Goal: Transaction & Acquisition: Purchase product/service

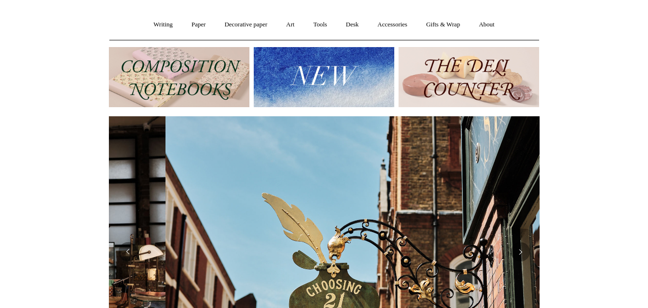
scroll to position [0, 431]
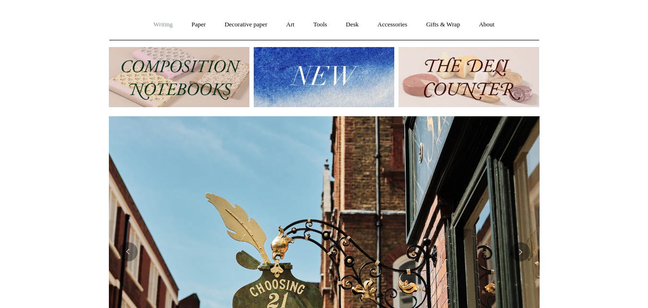
click at [162, 22] on link "Writing +" at bounding box center [163, 24] width 36 height 25
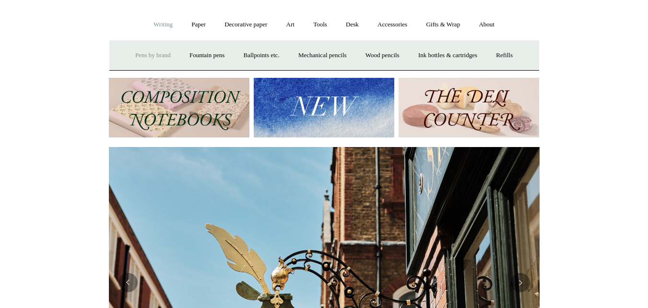
click at [149, 53] on link "Pens by brand +" at bounding box center [153, 55] width 53 height 25
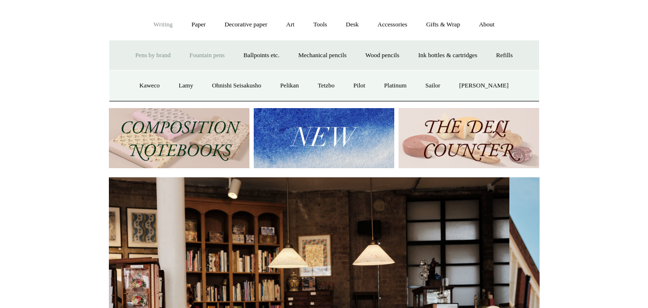
scroll to position [0, 0]
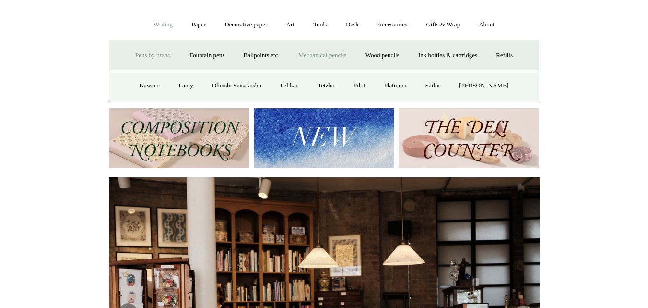
click at [315, 54] on link "Mechanical pencils +" at bounding box center [323, 55] width 66 height 25
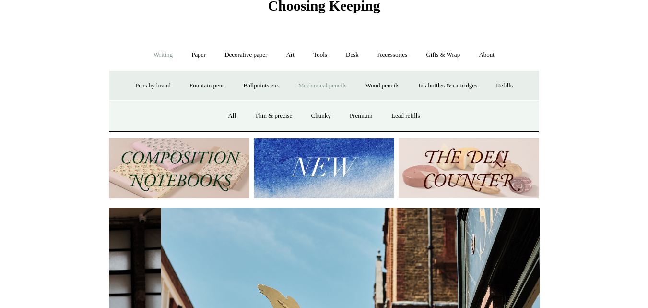
scroll to position [0, 431]
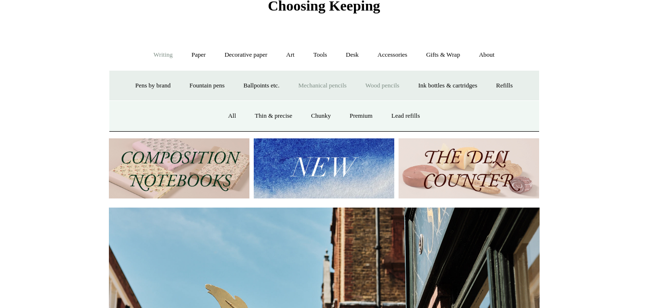
click at [380, 81] on link "Wood pencils +" at bounding box center [382, 85] width 51 height 25
click at [177, 112] on link "All" at bounding box center [184, 115] width 25 height 25
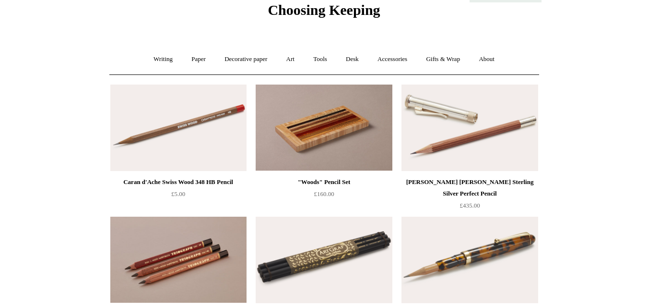
scroll to position [28, 0]
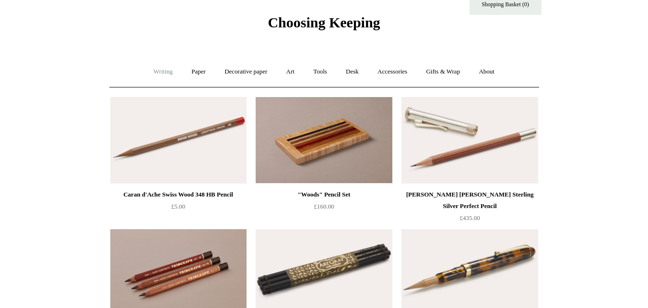
click at [166, 71] on link "Writing +" at bounding box center [163, 71] width 36 height 25
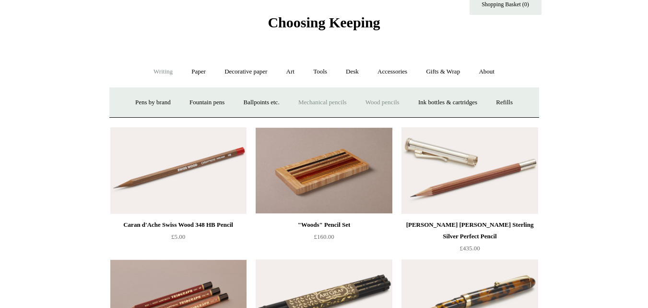
click at [320, 104] on link "Mechanical pencils +" at bounding box center [323, 102] width 66 height 25
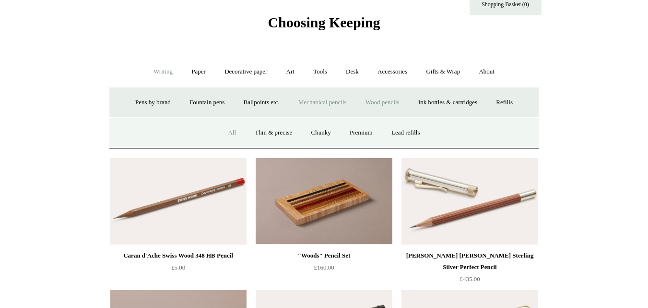
click at [224, 134] on link "All" at bounding box center [231, 132] width 25 height 25
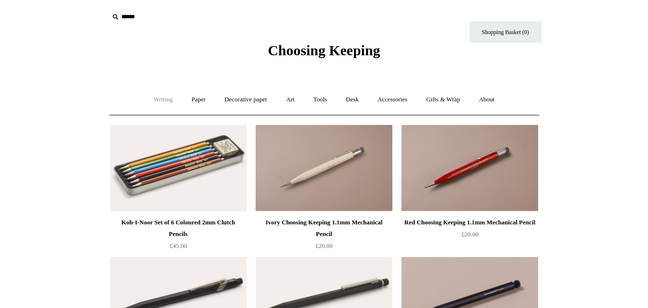
click at [154, 99] on link "Writing +" at bounding box center [163, 99] width 36 height 25
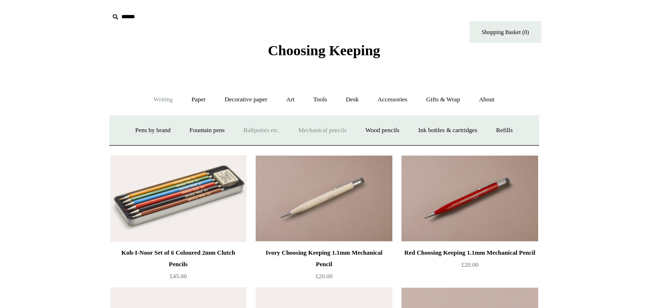
click at [262, 132] on link "Ballpoints etc. +" at bounding box center [261, 130] width 53 height 25
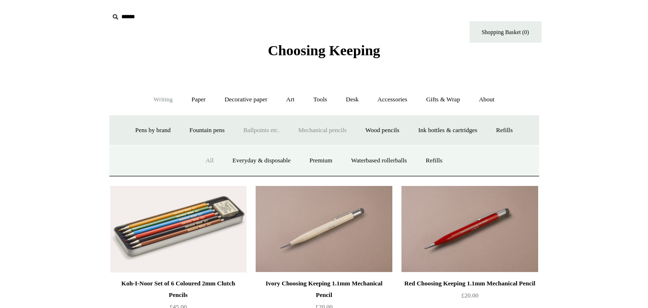
click at [202, 161] on link "All" at bounding box center [209, 160] width 25 height 25
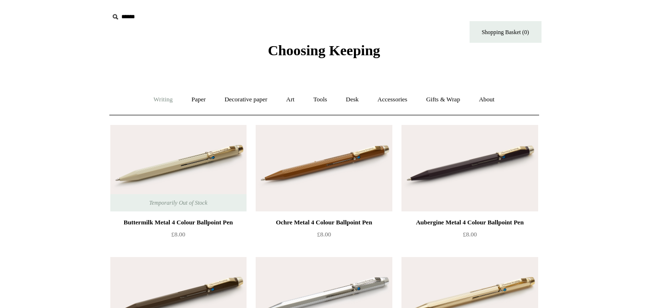
click at [165, 98] on link "Writing +" at bounding box center [163, 99] width 36 height 25
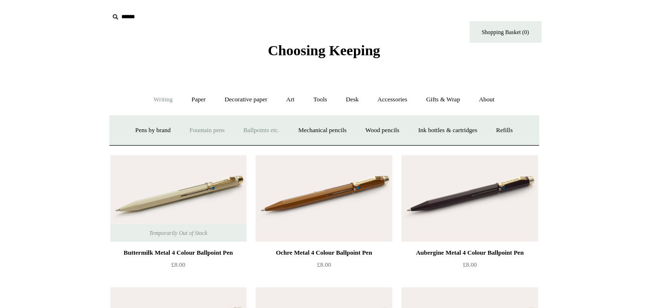
click at [197, 129] on link "Fountain pens +" at bounding box center [207, 130] width 52 height 25
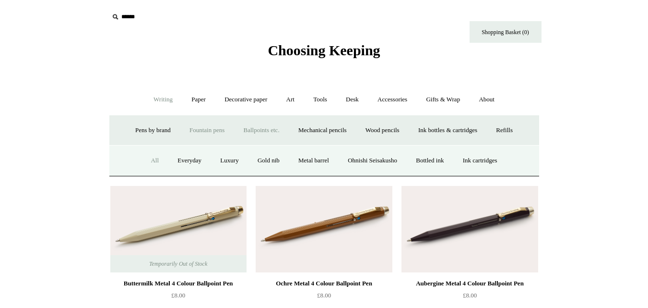
click at [143, 162] on link "All" at bounding box center [154, 160] width 25 height 25
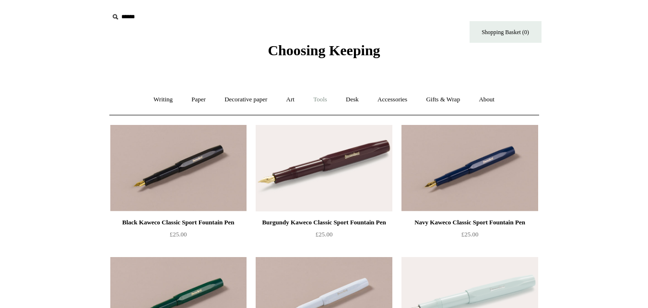
click at [318, 99] on link "Tools +" at bounding box center [320, 99] width 31 height 25
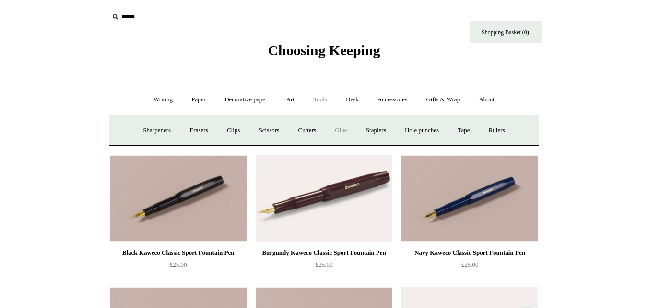
click at [343, 131] on link "Glue" at bounding box center [340, 130] width 29 height 25
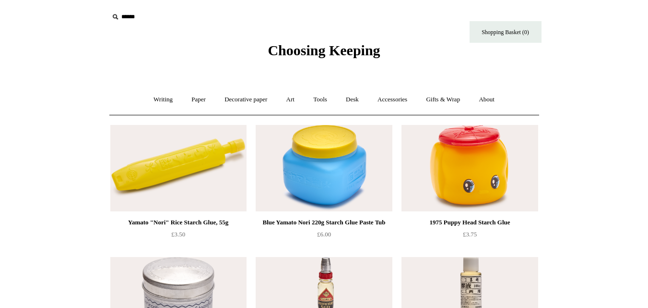
drag, startPoint x: 655, startPoint y: 85, endPoint x: 653, endPoint y: 30, distance: 55.2
click at [321, 101] on link "Tools +" at bounding box center [320, 99] width 31 height 25
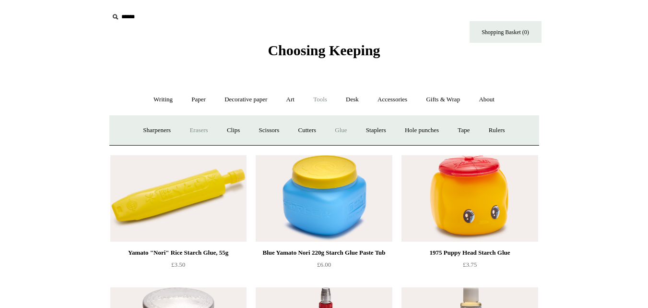
click at [198, 129] on link "Erasers" at bounding box center [199, 130] width 36 height 25
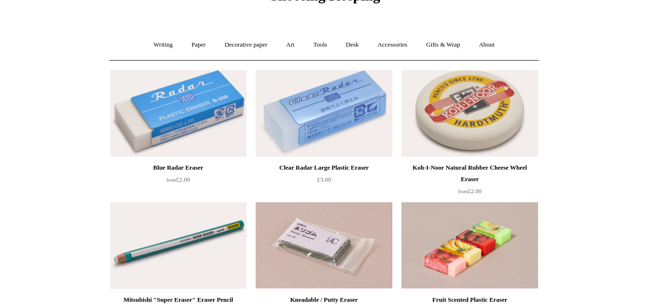
scroll to position [16, 0]
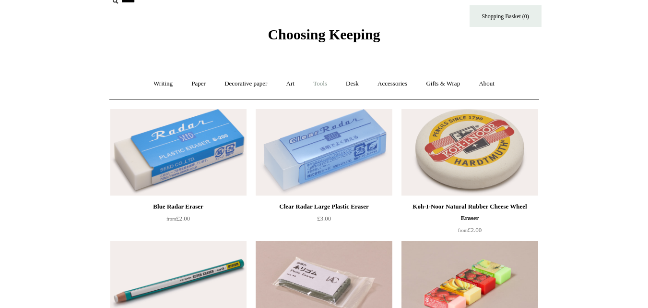
click at [324, 86] on link "Tools +" at bounding box center [320, 83] width 31 height 25
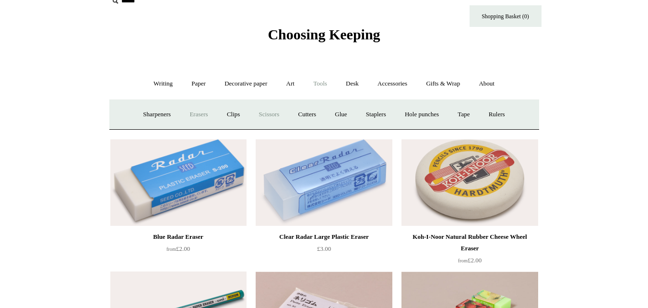
click at [266, 111] on link "Scissors" at bounding box center [270, 114] width 38 height 25
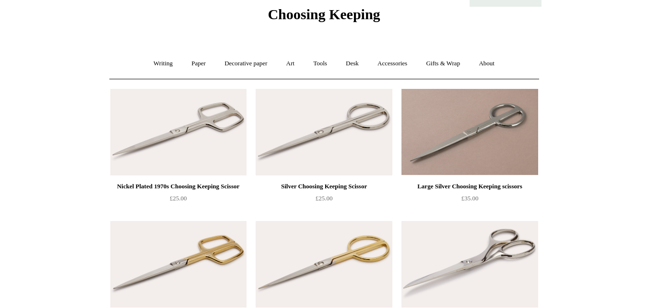
scroll to position [17, 0]
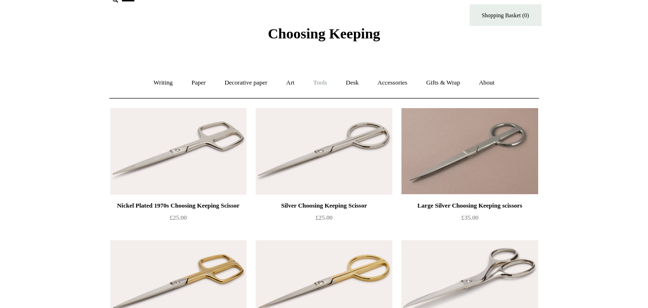
click at [322, 83] on link "Tools +" at bounding box center [320, 82] width 31 height 25
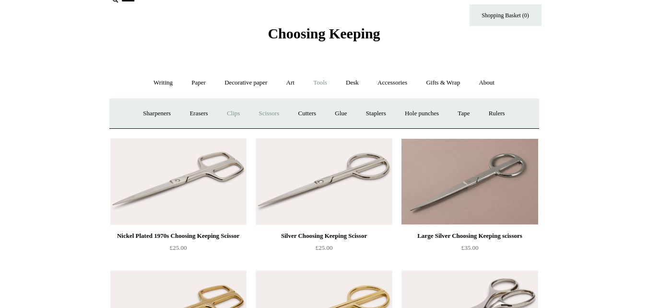
click at [227, 112] on link "Clips +" at bounding box center [233, 113] width 30 height 25
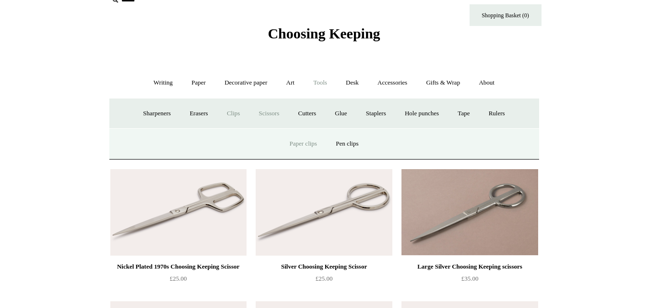
click at [316, 145] on link "Paper clips" at bounding box center [303, 143] width 45 height 25
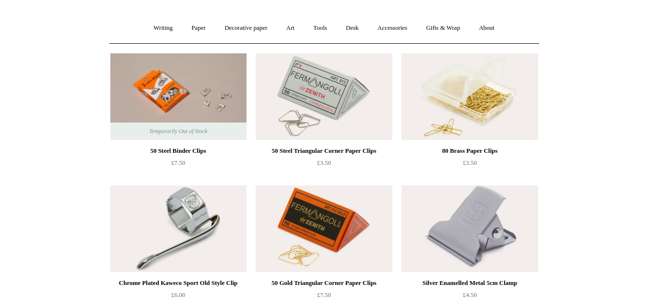
scroll to position [68, 0]
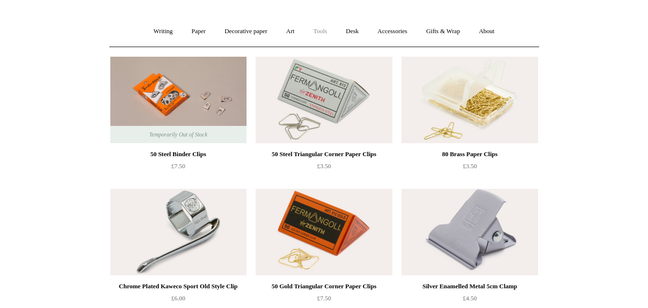
click at [323, 29] on link "Tools +" at bounding box center [320, 31] width 31 height 25
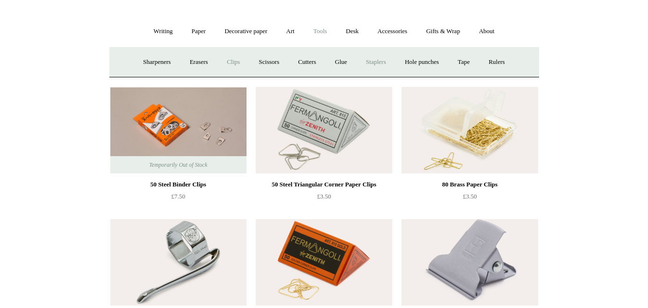
click at [387, 61] on link "Staplers +" at bounding box center [376, 61] width 37 height 25
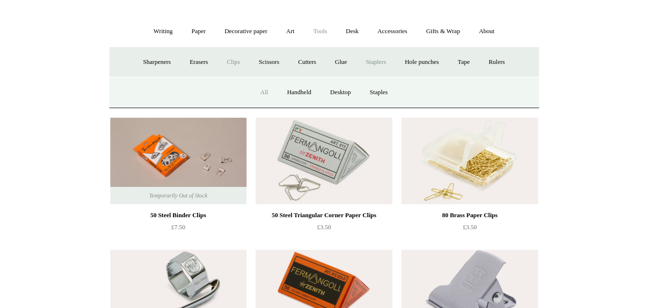
click at [260, 93] on link "All" at bounding box center [264, 92] width 25 height 25
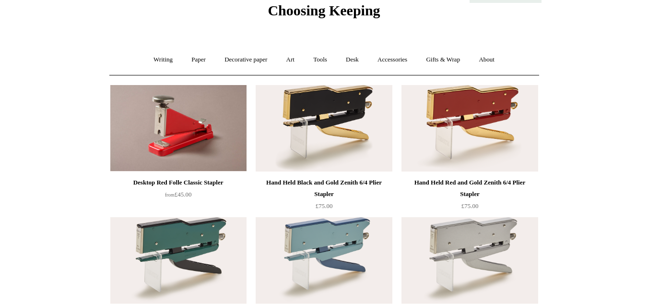
scroll to position [37, 0]
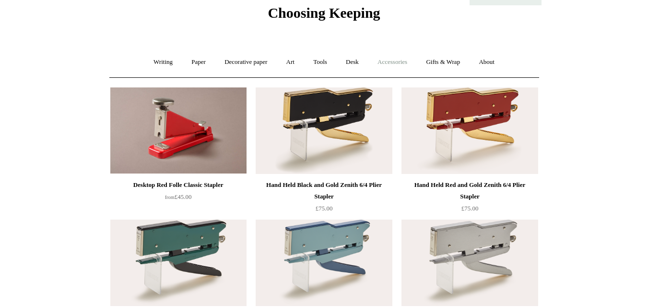
click at [382, 59] on link "Accessories +" at bounding box center [392, 61] width 47 height 25
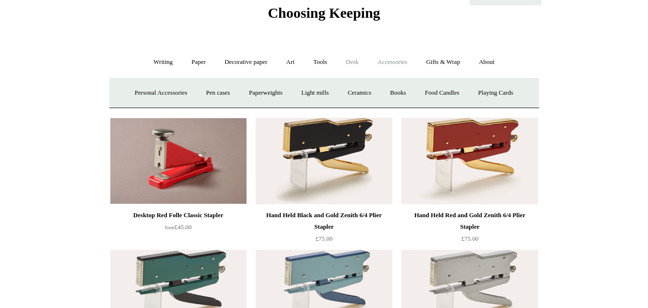
click at [364, 60] on link "Desk +" at bounding box center [352, 61] width 30 height 25
click at [321, 60] on link "Tools +" at bounding box center [320, 61] width 31 height 25
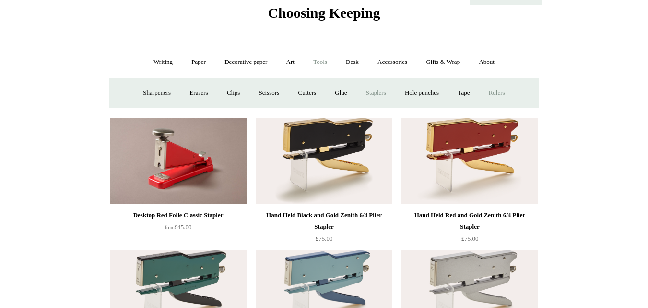
click at [505, 93] on link "Rulers" at bounding box center [497, 92] width 34 height 25
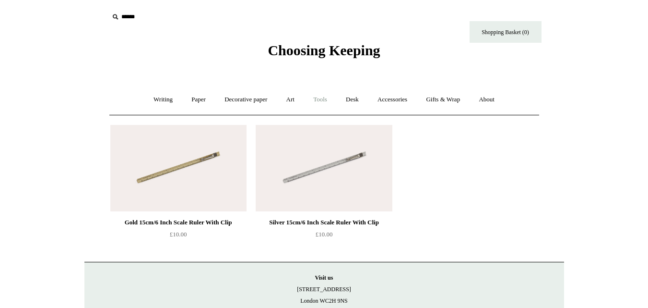
click at [321, 96] on link "Tools +" at bounding box center [320, 99] width 31 height 25
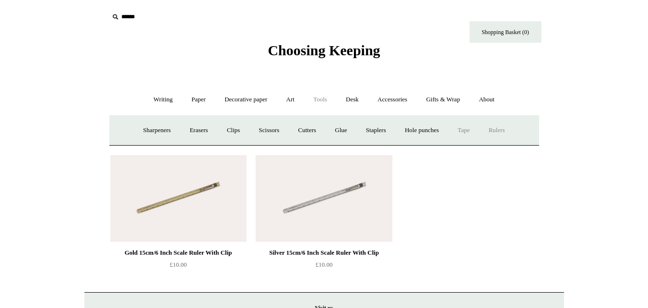
click at [475, 129] on link "Tape +" at bounding box center [463, 130] width 29 height 25
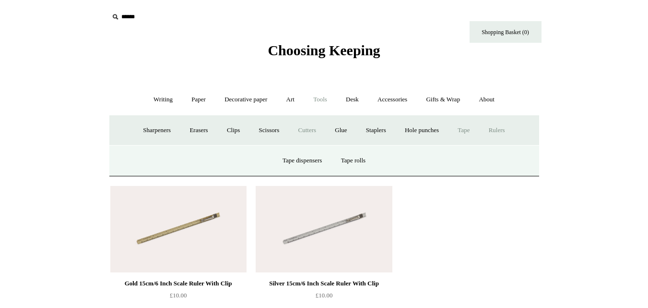
click at [319, 133] on link "Cutters" at bounding box center [307, 130] width 36 height 25
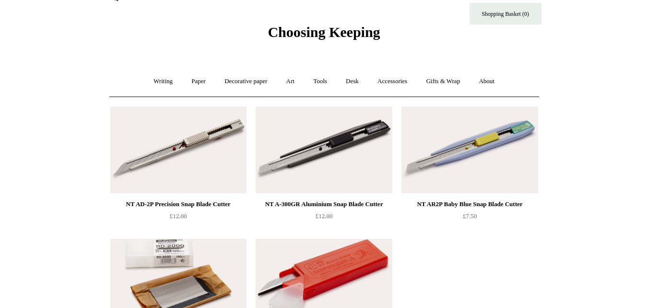
scroll to position [17, 0]
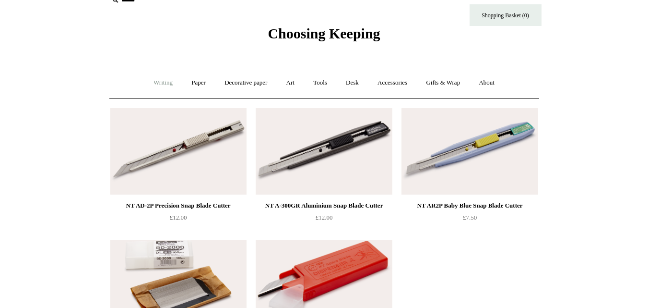
click at [164, 87] on link "Writing +" at bounding box center [163, 82] width 36 height 25
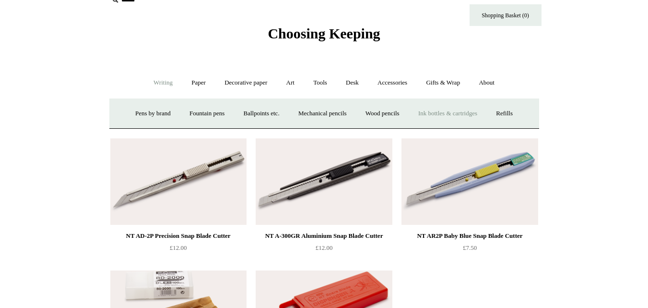
click at [467, 111] on link "Ink bottles & cartridges +" at bounding box center [448, 113] width 76 height 25
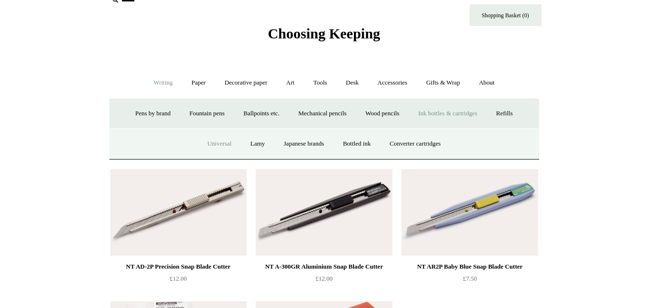
click at [211, 147] on link "Universal" at bounding box center [220, 143] width 42 height 25
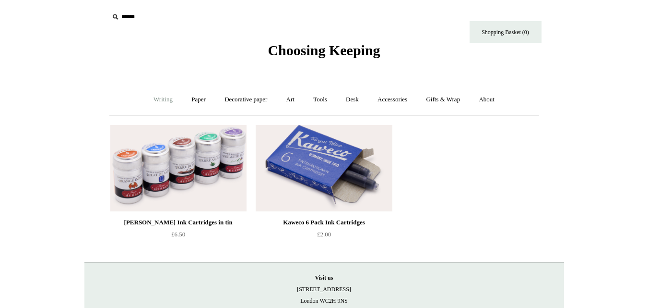
click at [150, 107] on link "Writing +" at bounding box center [163, 99] width 36 height 25
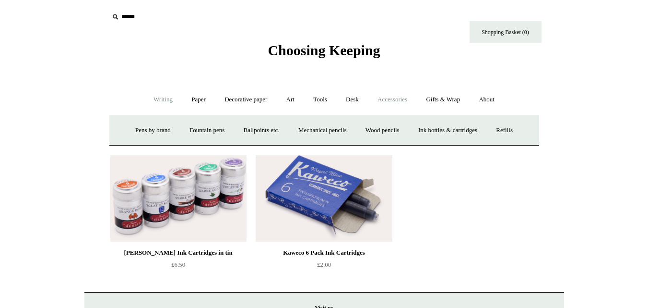
click at [411, 100] on link "Accessories +" at bounding box center [392, 99] width 47 height 25
click at [321, 100] on link "Tools +" at bounding box center [320, 99] width 31 height 25
click at [150, 104] on link "Writing +" at bounding box center [163, 99] width 36 height 25
click at [455, 127] on link "Ink bottles & cartridges +" at bounding box center [448, 130] width 76 height 25
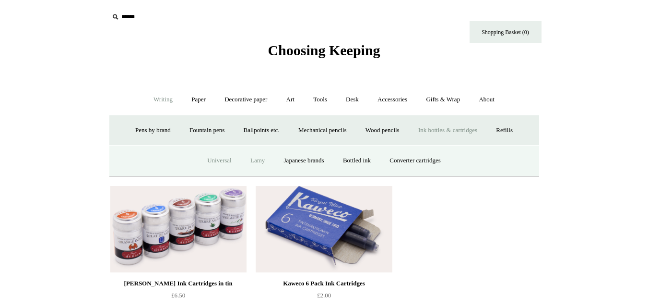
click at [254, 158] on link "Lamy" at bounding box center [258, 160] width 32 height 25
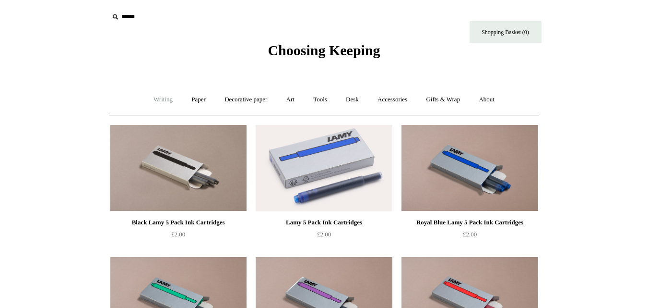
click at [163, 101] on link "Writing +" at bounding box center [163, 99] width 36 height 25
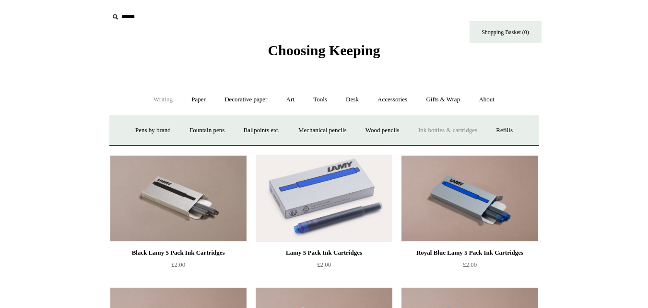
click at [442, 131] on link "Ink bottles & cartridges +" at bounding box center [448, 130] width 76 height 25
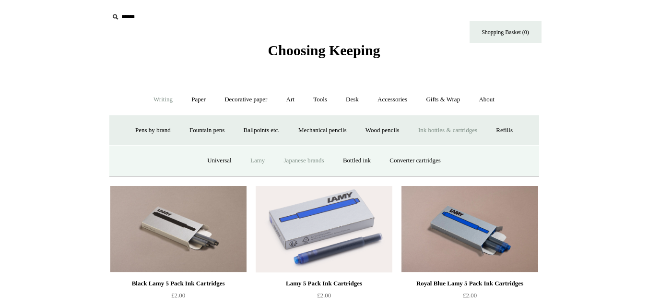
click at [309, 163] on link "Japanese brands" at bounding box center [304, 160] width 58 height 25
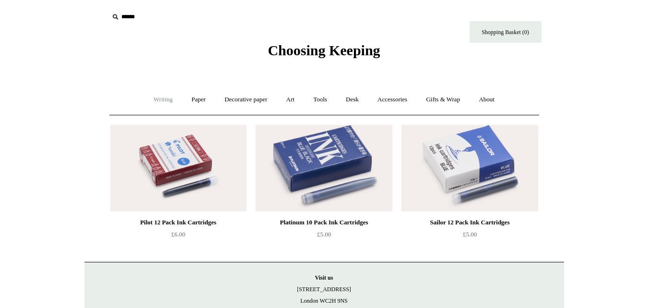
click at [156, 102] on link "Writing +" at bounding box center [163, 99] width 36 height 25
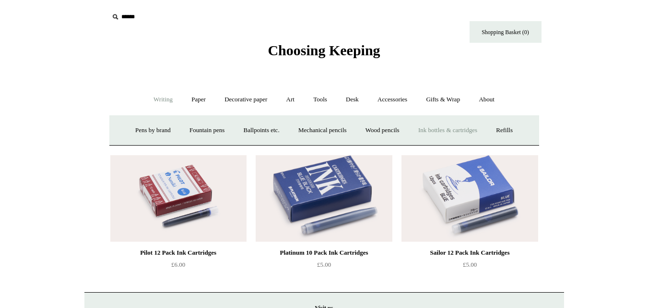
click at [444, 127] on link "Ink bottles & cartridges +" at bounding box center [448, 130] width 76 height 25
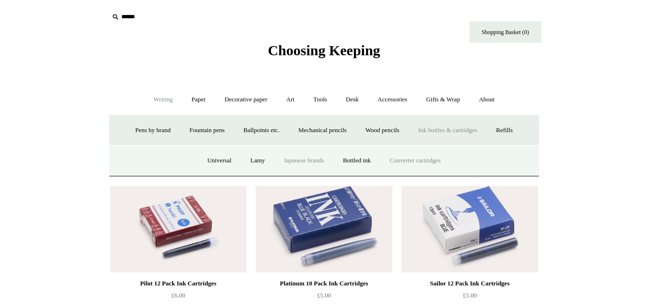
click at [427, 157] on link "Converter cartridges" at bounding box center [415, 160] width 68 height 25
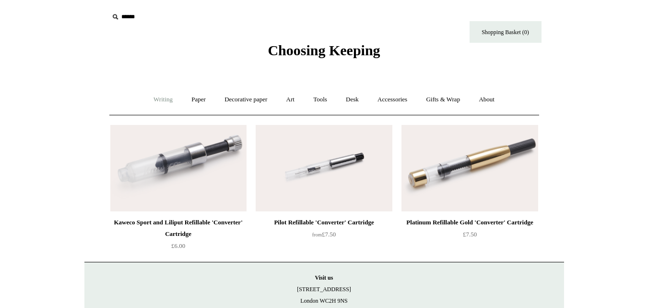
click at [155, 96] on link "Writing +" at bounding box center [163, 99] width 36 height 25
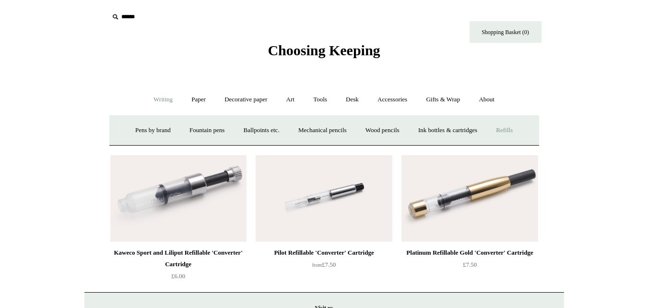
click at [521, 134] on link "Refills +" at bounding box center [505, 130] width 34 height 25
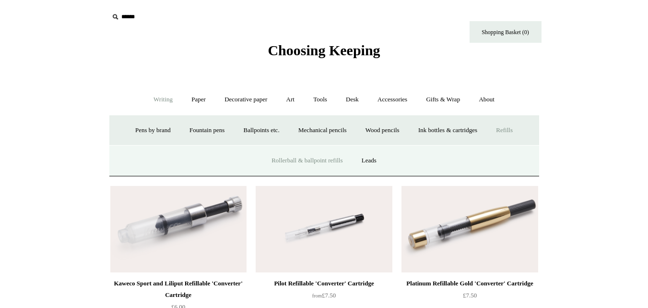
click at [300, 158] on link "Rollerball & ballpoint refills" at bounding box center [307, 160] width 88 height 25
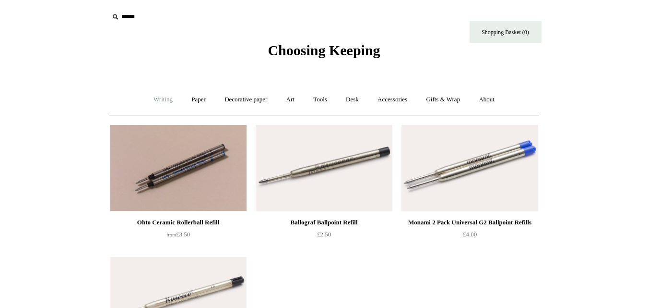
click at [166, 105] on link "Writing +" at bounding box center [163, 99] width 36 height 25
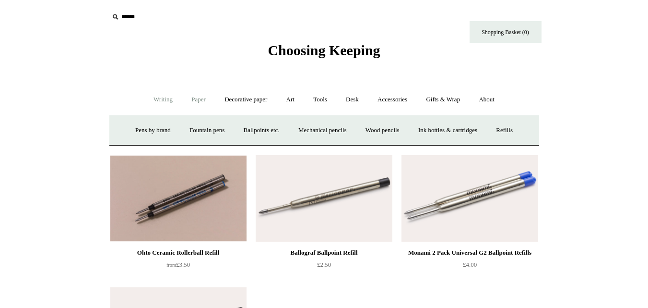
click at [191, 105] on link "Paper +" at bounding box center [199, 99] width 32 height 25
click at [457, 135] on link "Writing paper and envelopes +" at bounding box center [436, 130] width 89 height 25
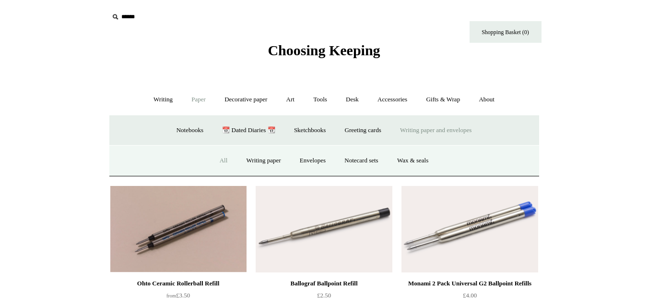
click at [215, 163] on link "All" at bounding box center [223, 160] width 25 height 25
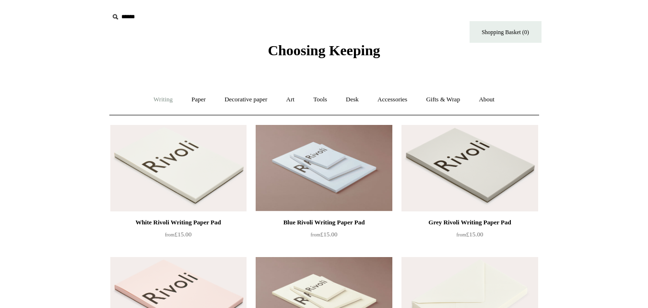
click at [163, 99] on link "Writing +" at bounding box center [163, 99] width 36 height 25
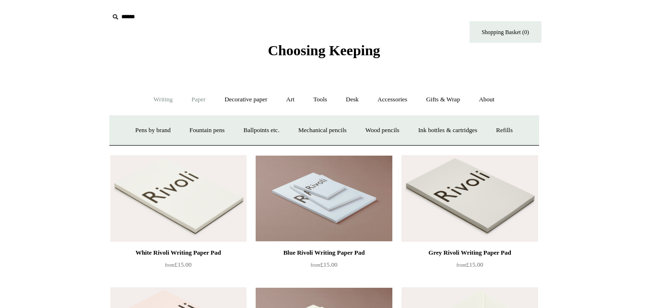
click at [191, 100] on link "Paper +" at bounding box center [199, 99] width 32 height 25
click at [433, 132] on link "Writing paper and envelopes +" at bounding box center [436, 130] width 89 height 25
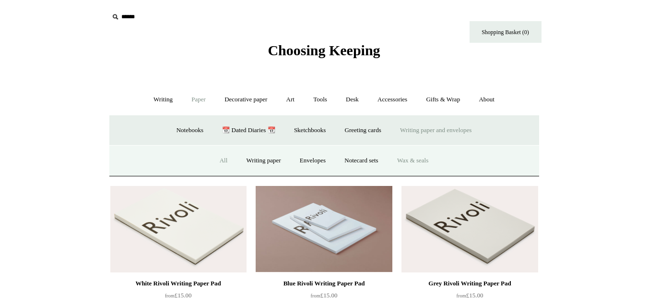
click at [427, 158] on link "Wax & seals" at bounding box center [413, 160] width 48 height 25
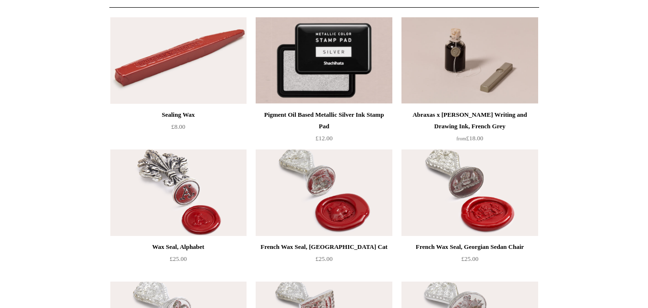
scroll to position [116, 0]
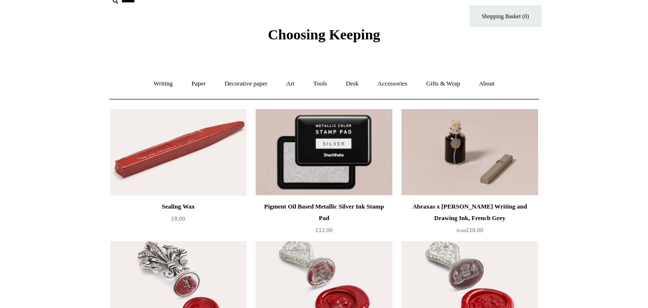
scroll to position [227, 0]
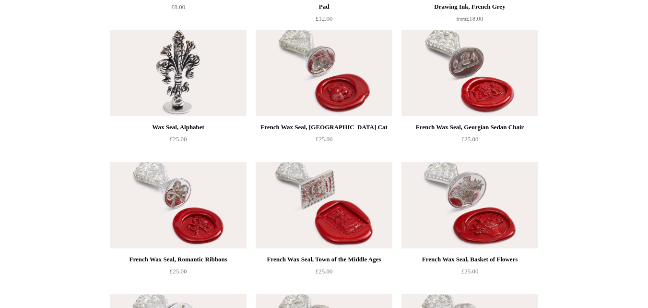
click at [185, 87] on img at bounding box center [178, 73] width 136 height 86
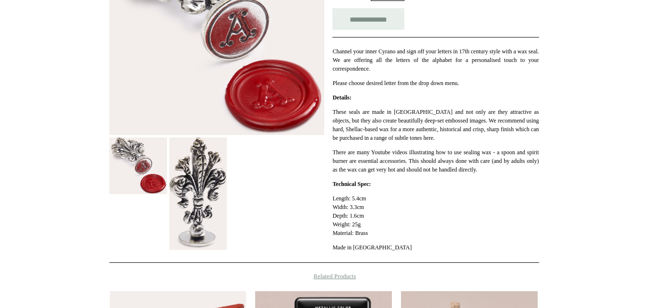
drag, startPoint x: 655, startPoint y: 90, endPoint x: 655, endPoint y: 175, distance: 84.9
click at [648, 175] on html "Menu Choosing Keeping * Shipping Information Shopping Basket (0) * ⤺ + +" at bounding box center [324, 171] width 648 height 793
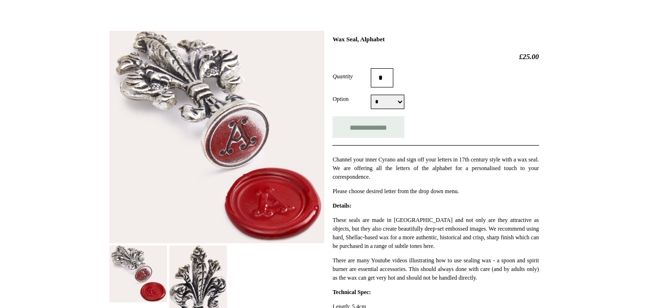
scroll to position [111, 0]
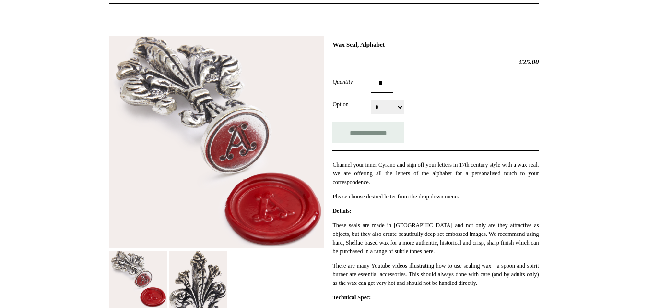
click at [401, 110] on select "* * * * * * * * * * * * * * * * * * * * * * * * * *" at bounding box center [388, 107] width 34 height 14
select select "*"
click at [371, 100] on select "* * * * * * * * * * * * * * * * * * * * * * * * * *" at bounding box center [388, 107] width 34 height 14
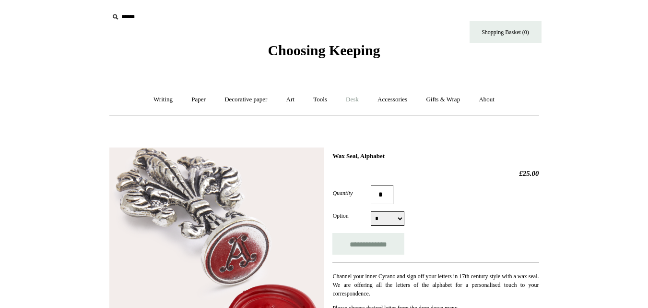
click at [358, 99] on link "Desk +" at bounding box center [352, 99] width 30 height 25
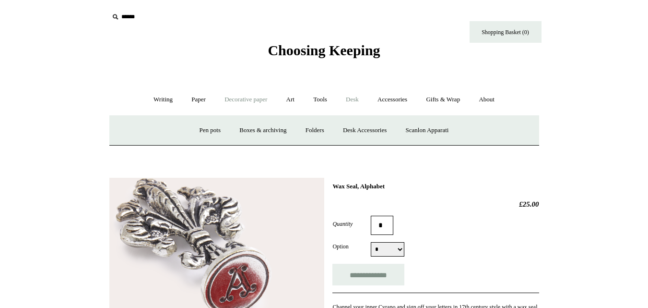
click at [243, 102] on link "Decorative paper +" at bounding box center [246, 99] width 60 height 25
click at [216, 98] on link "Decorative paper -" at bounding box center [246, 99] width 60 height 25
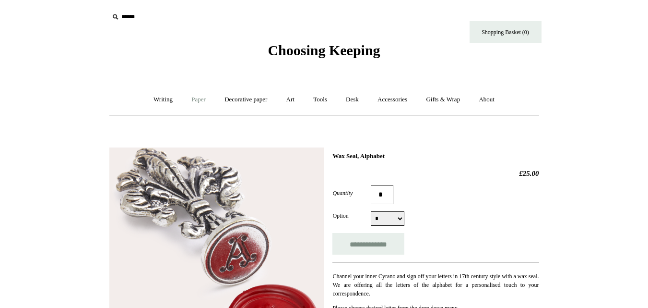
click at [202, 97] on link "Paper +" at bounding box center [199, 99] width 32 height 25
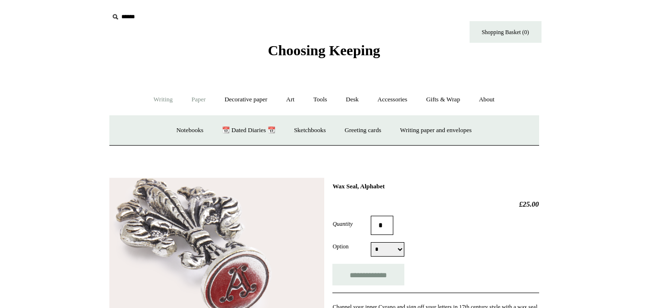
click at [172, 93] on link "Writing +" at bounding box center [163, 99] width 36 height 25
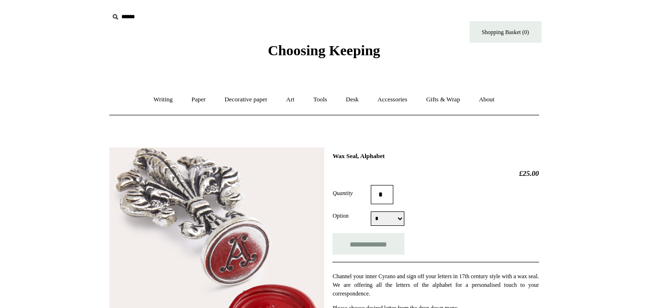
select select "*"
